Goal: Transaction & Acquisition: Purchase product/service

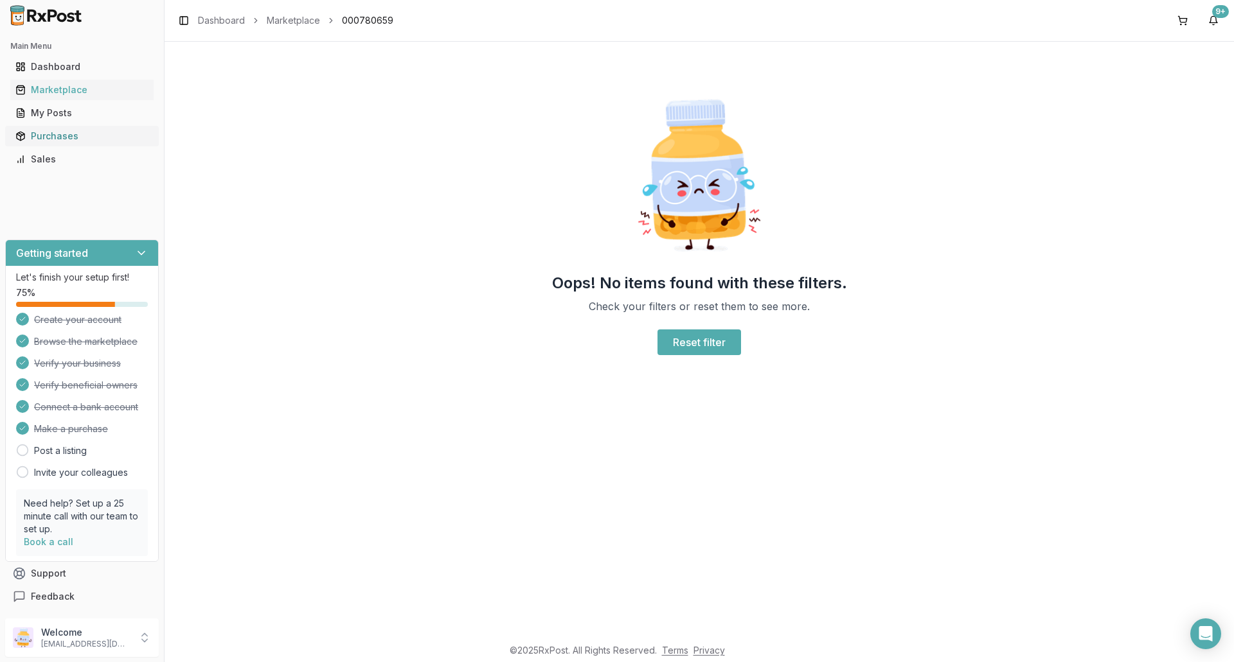
click at [62, 137] on div "Purchases" at bounding box center [81, 136] width 133 height 13
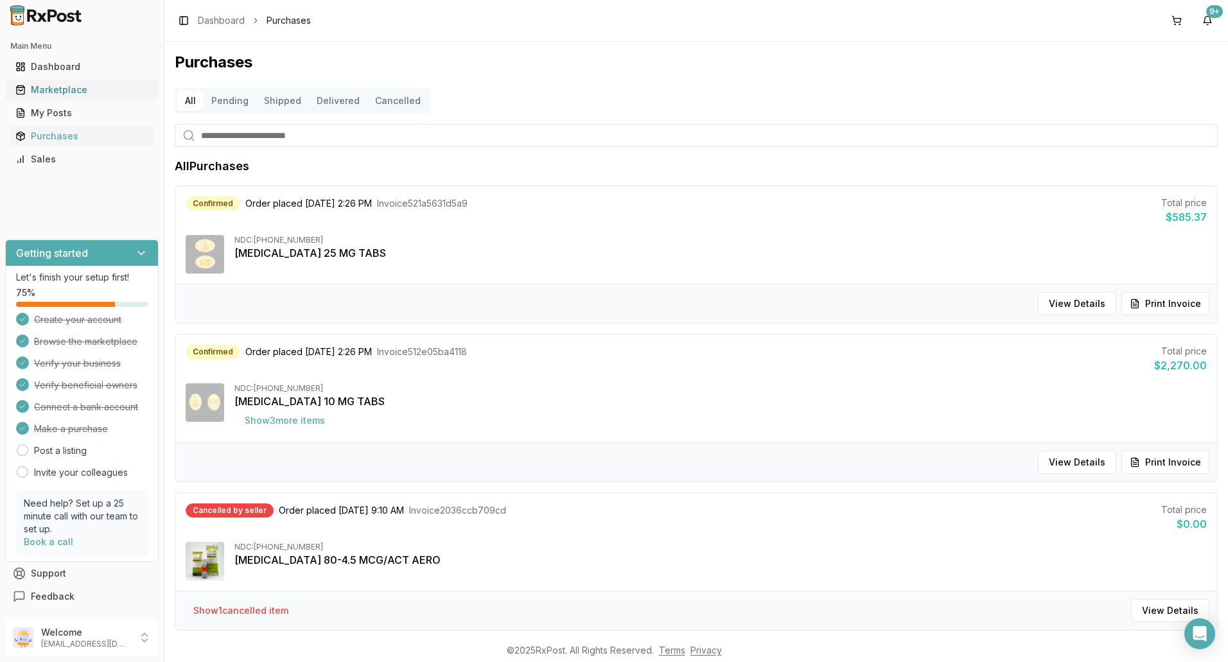
click at [72, 87] on div "Marketplace" at bounding box center [81, 90] width 133 height 13
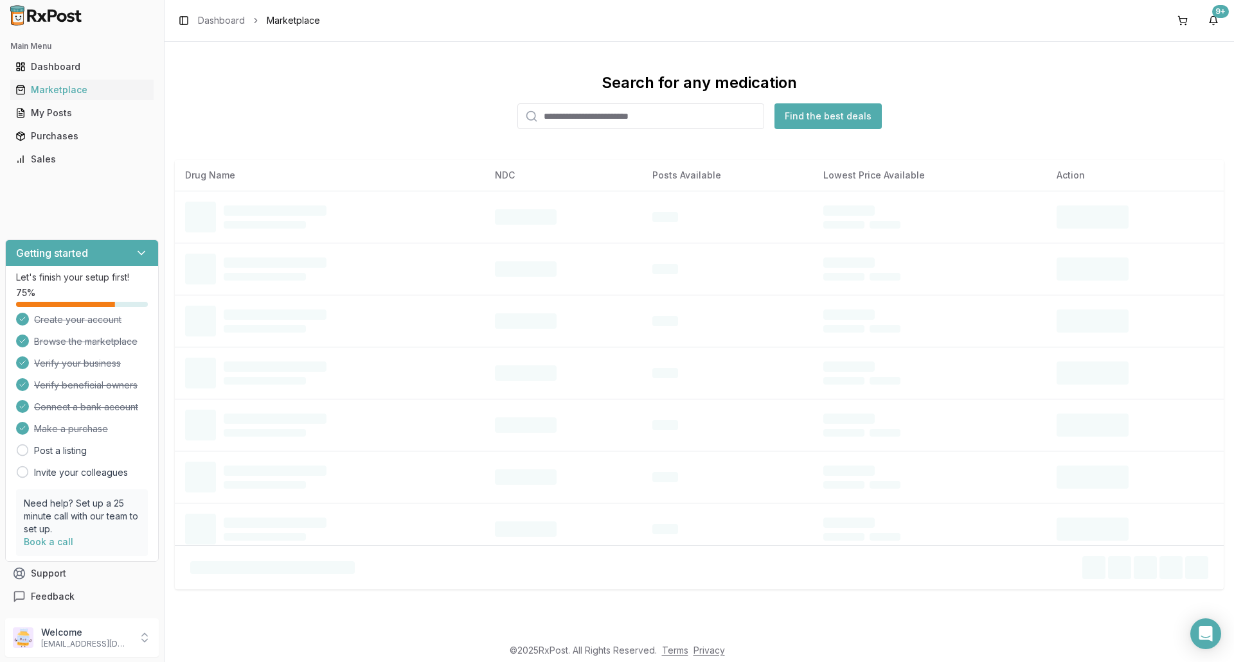
click at [578, 111] on input "search" at bounding box center [640, 116] width 247 height 26
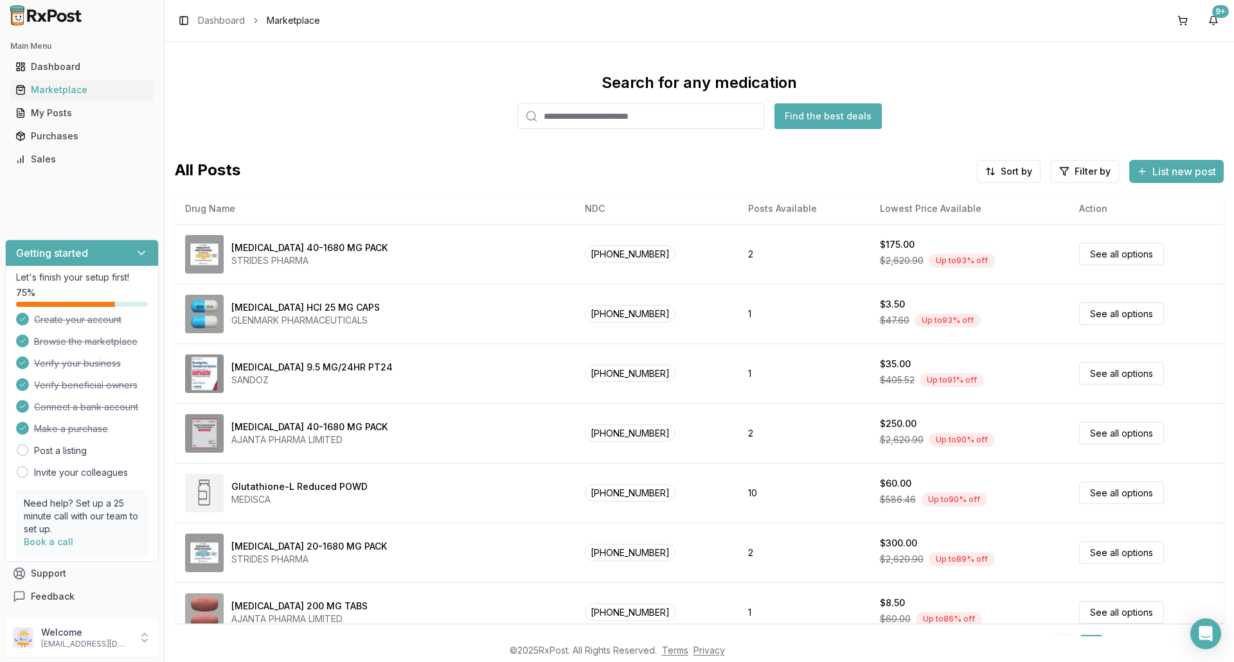
click at [592, 121] on input "search" at bounding box center [640, 116] width 247 height 26
type input "*********"
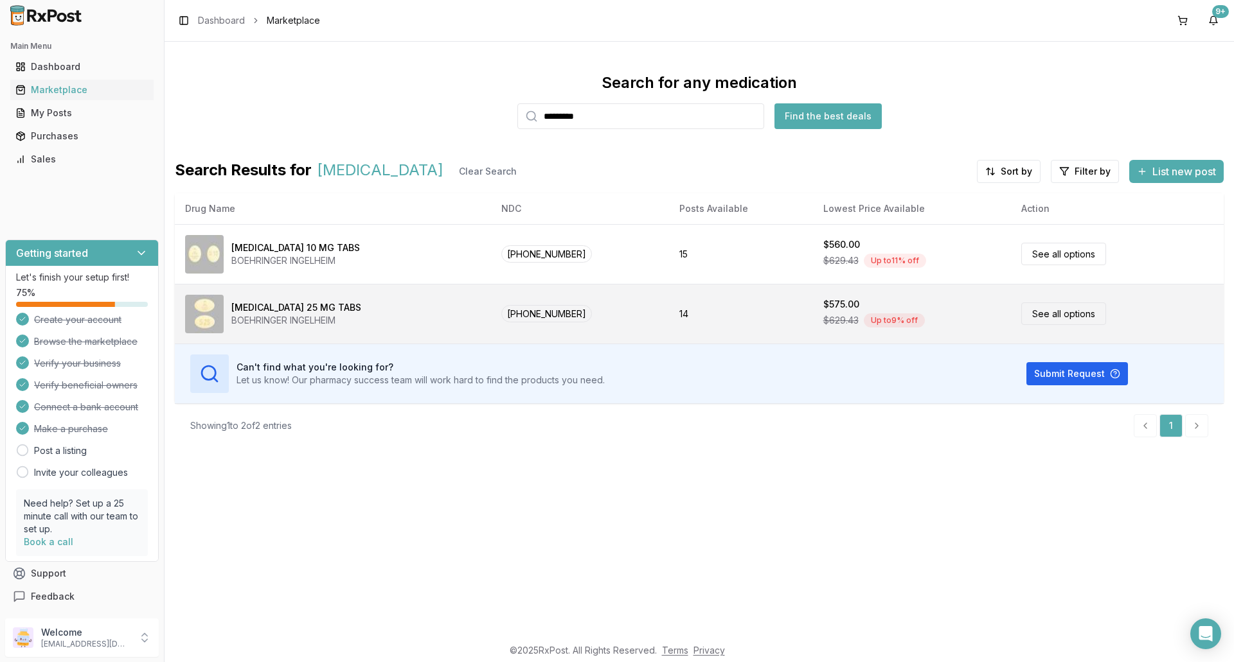
click at [1078, 312] on link "See all options" at bounding box center [1063, 314] width 85 height 22
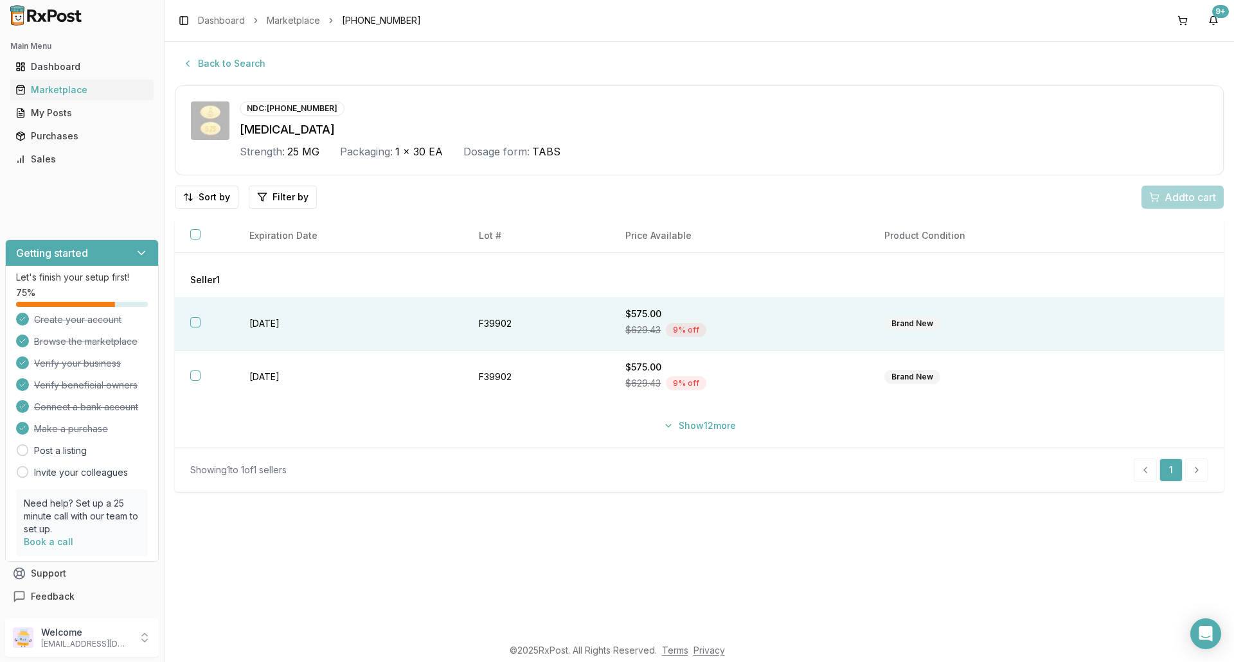
click at [198, 320] on button "button" at bounding box center [195, 322] width 10 height 10
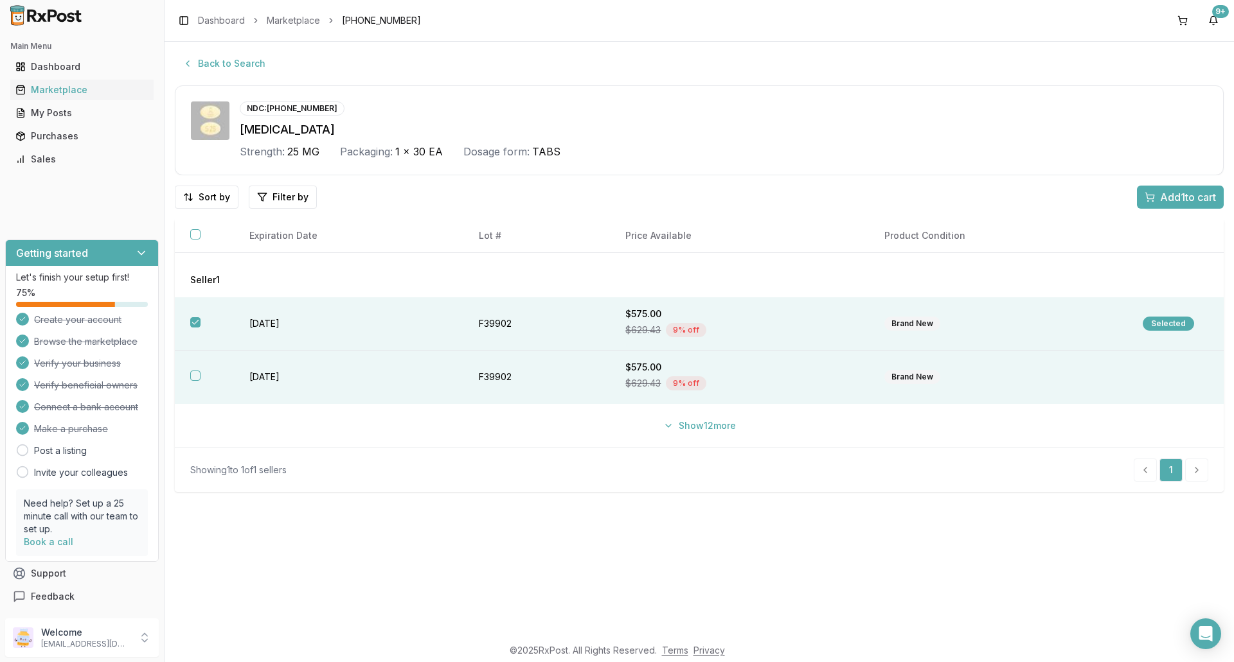
click at [197, 375] on button "button" at bounding box center [195, 376] width 10 height 10
click at [1183, 198] on span "Add 2 to cart" at bounding box center [1187, 197] width 58 height 15
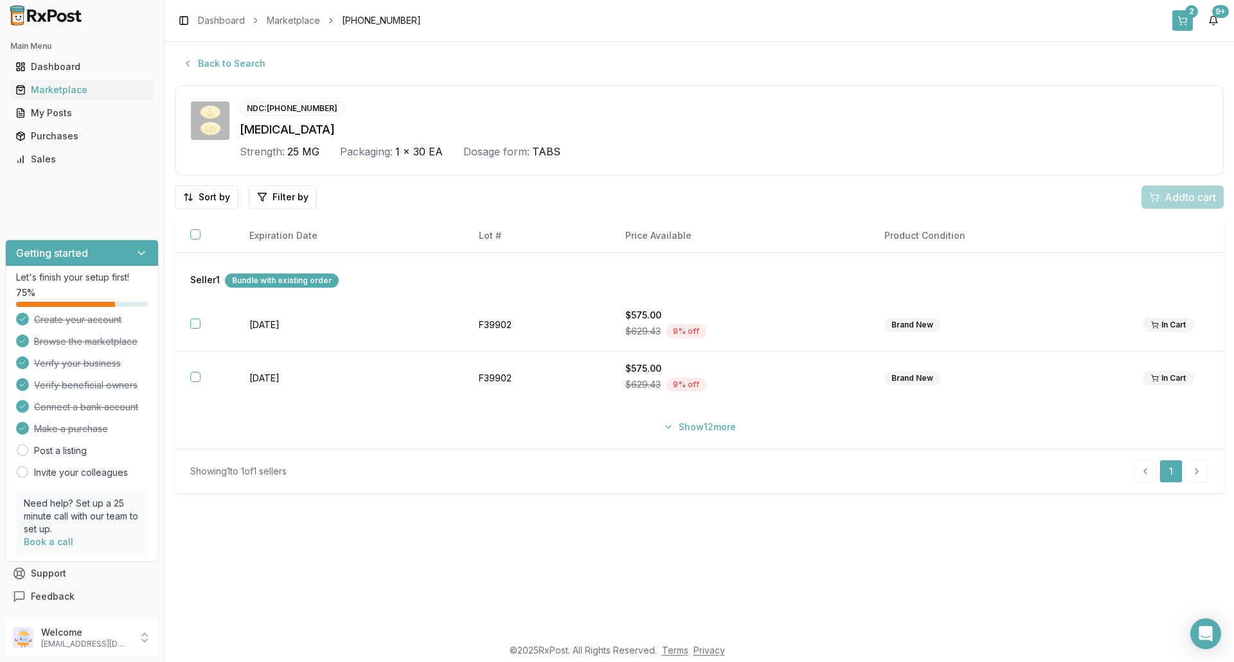
click at [1185, 13] on div "2" at bounding box center [1191, 11] width 13 height 13
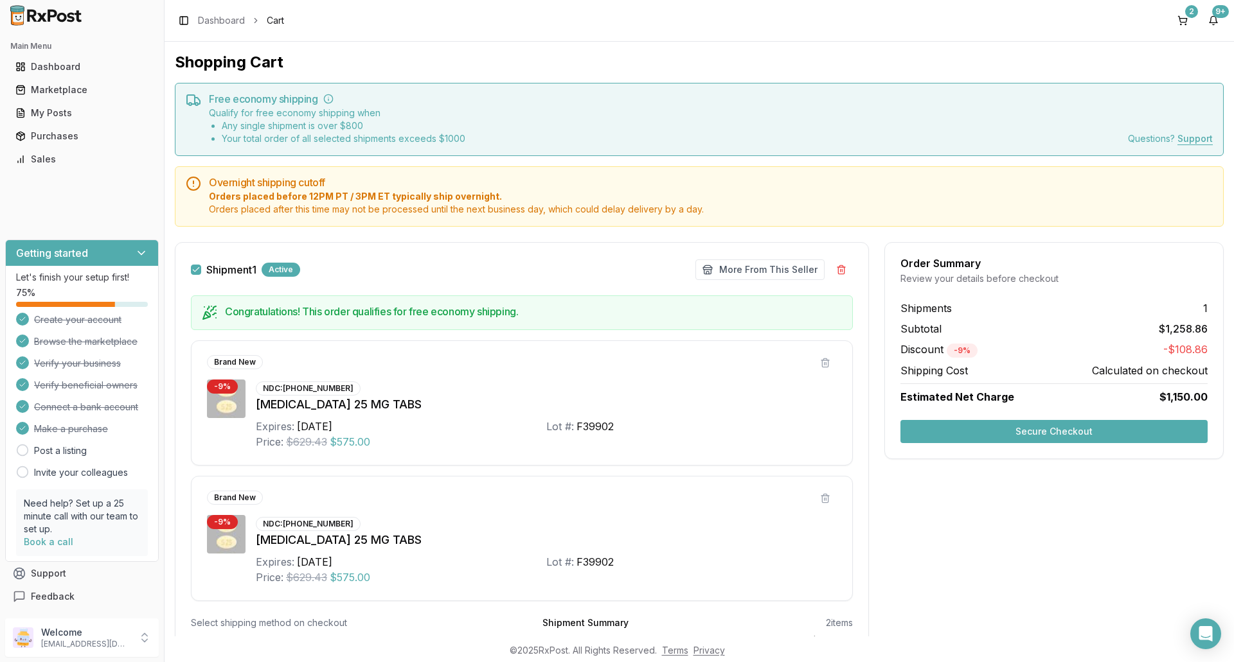
click at [1030, 428] on button "Secure Checkout" at bounding box center [1053, 431] width 307 height 23
